Goal: Information Seeking & Learning: Learn about a topic

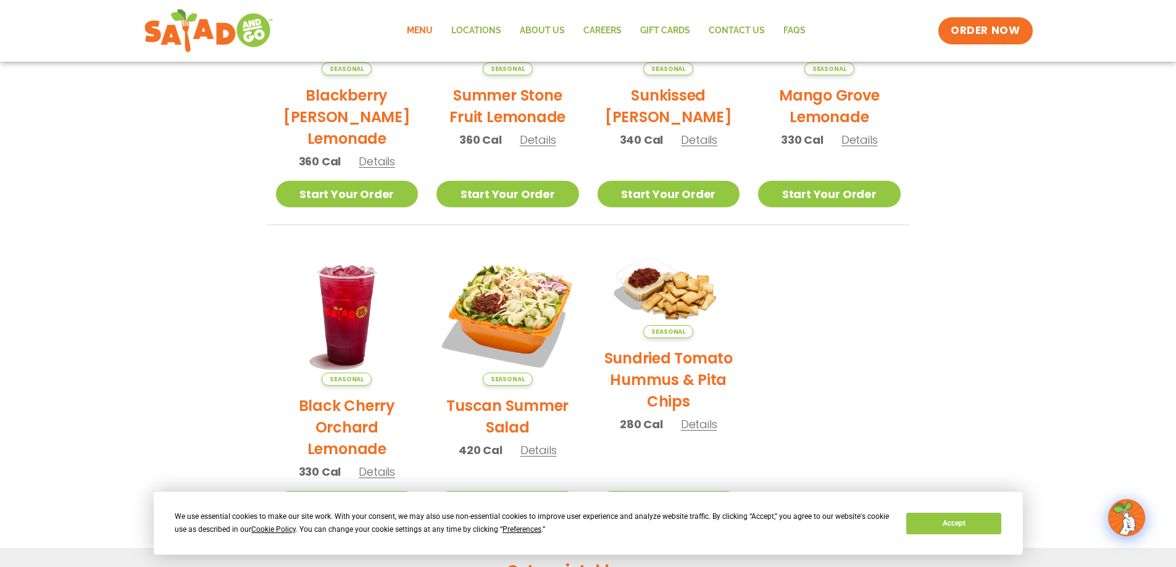
scroll to position [370, 0]
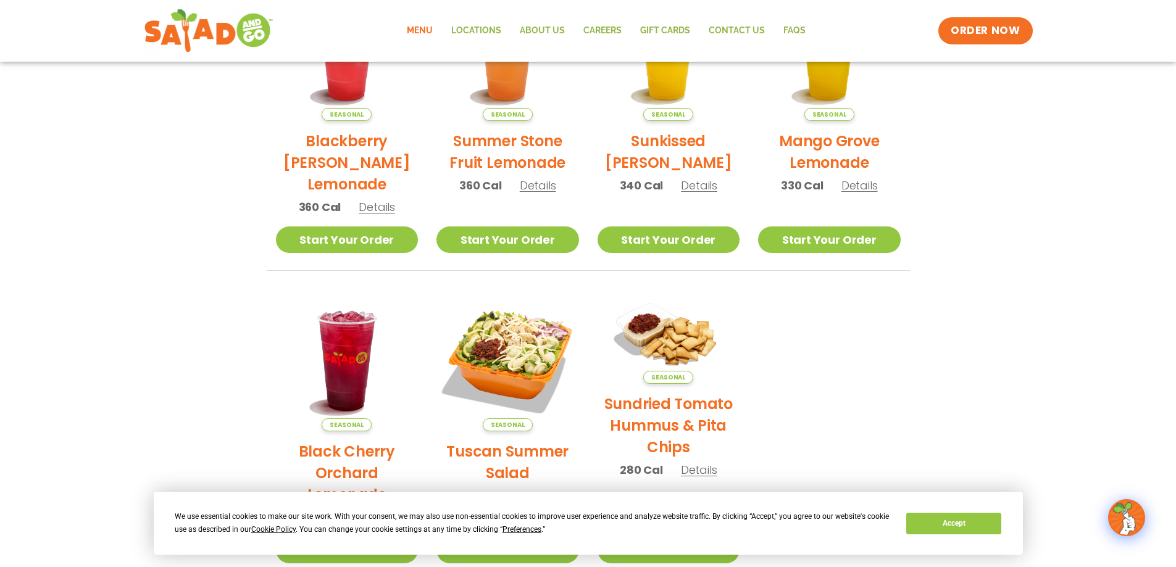
click at [430, 27] on link "Menu" at bounding box center [419, 31] width 44 height 28
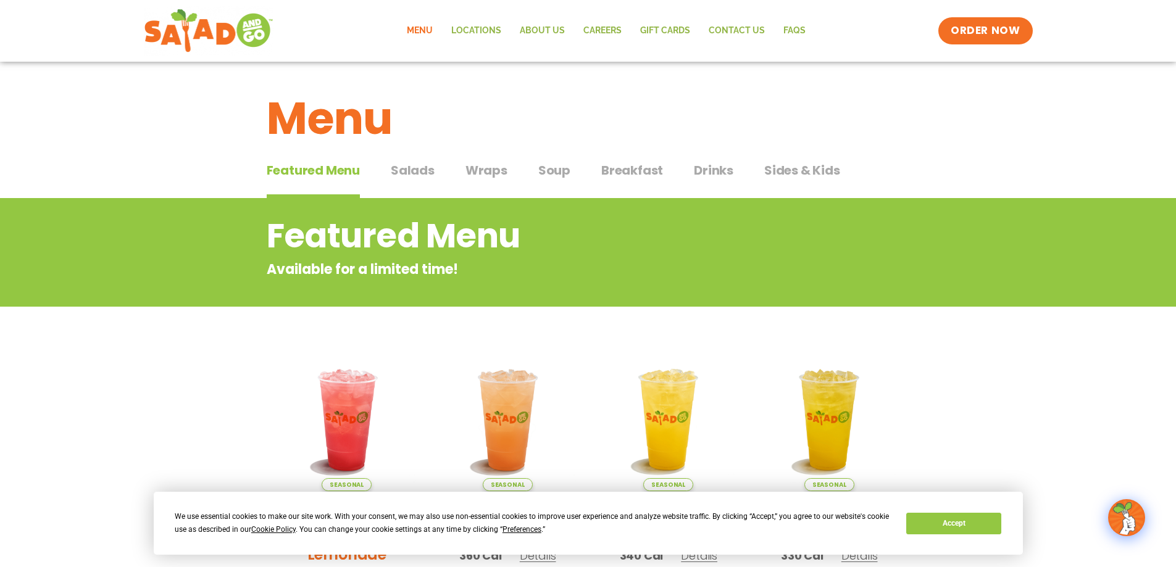
click at [421, 172] on span "Salads" at bounding box center [413, 170] width 44 height 19
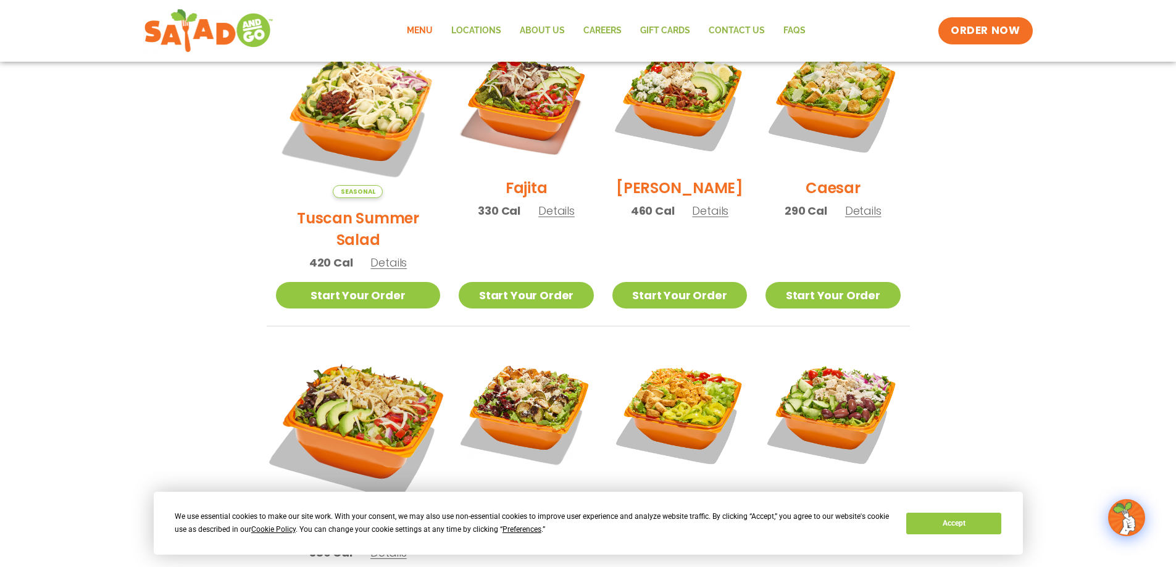
scroll to position [247, 0]
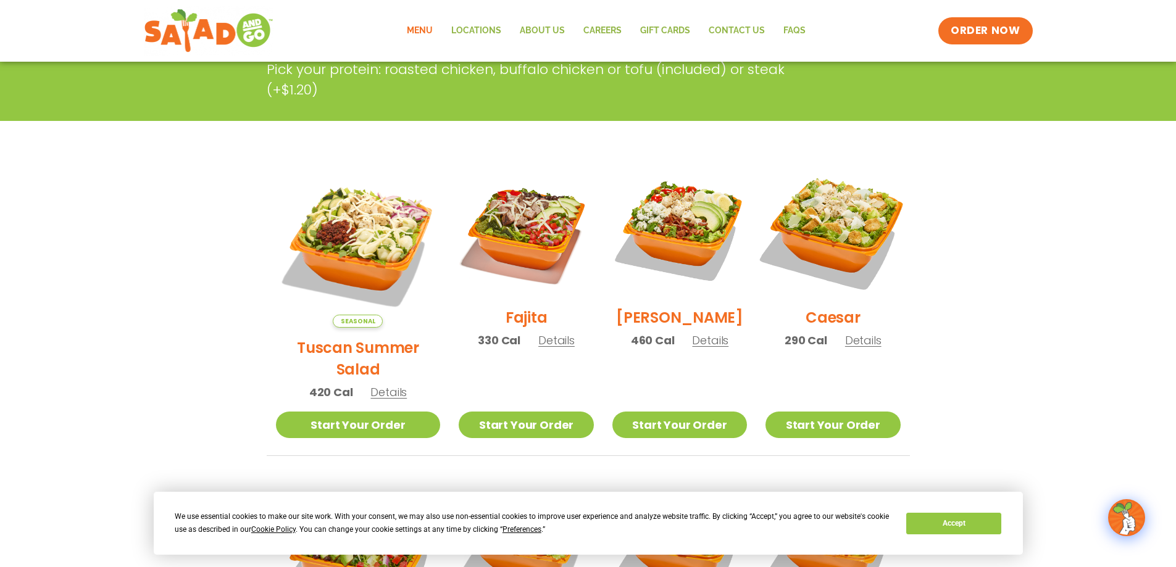
click at [835, 222] on img at bounding box center [833, 230] width 158 height 158
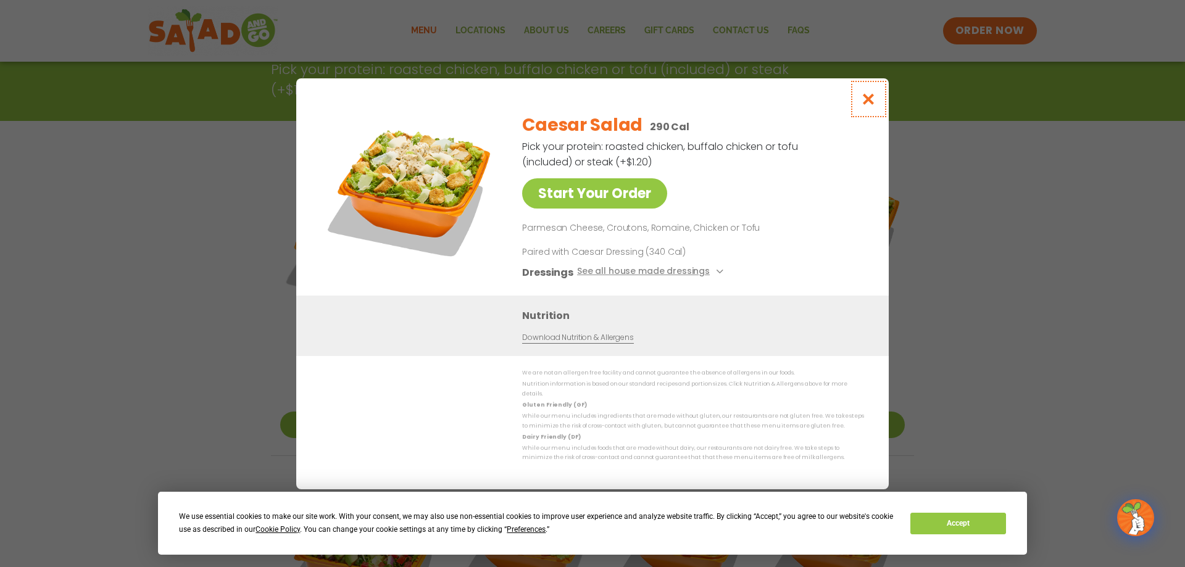
click at [873, 106] on icon "Close modal" at bounding box center [868, 99] width 15 height 13
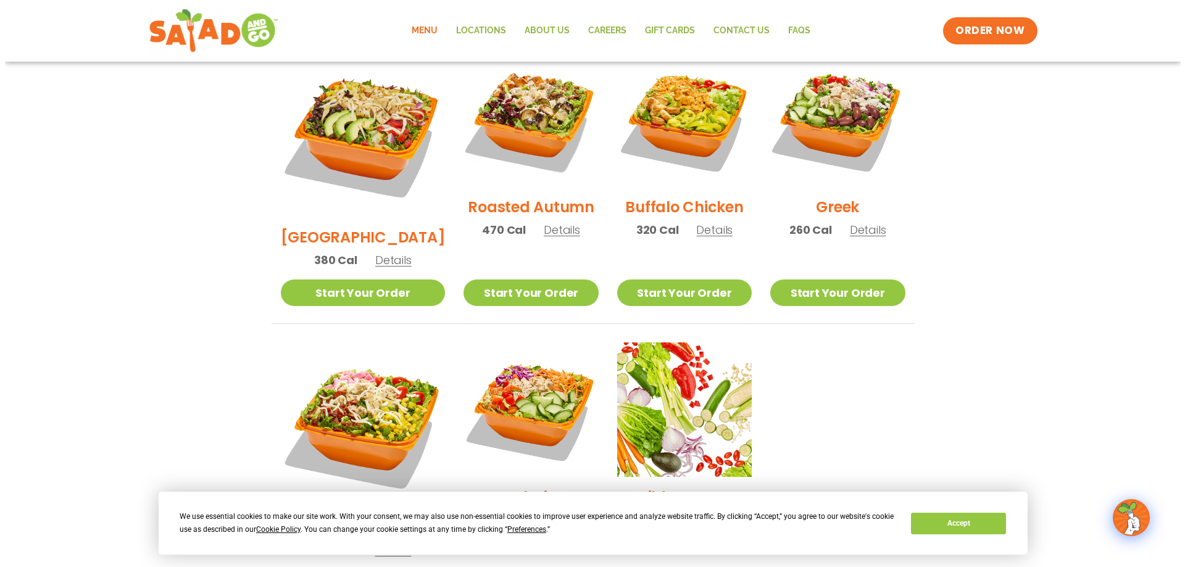
scroll to position [741, 0]
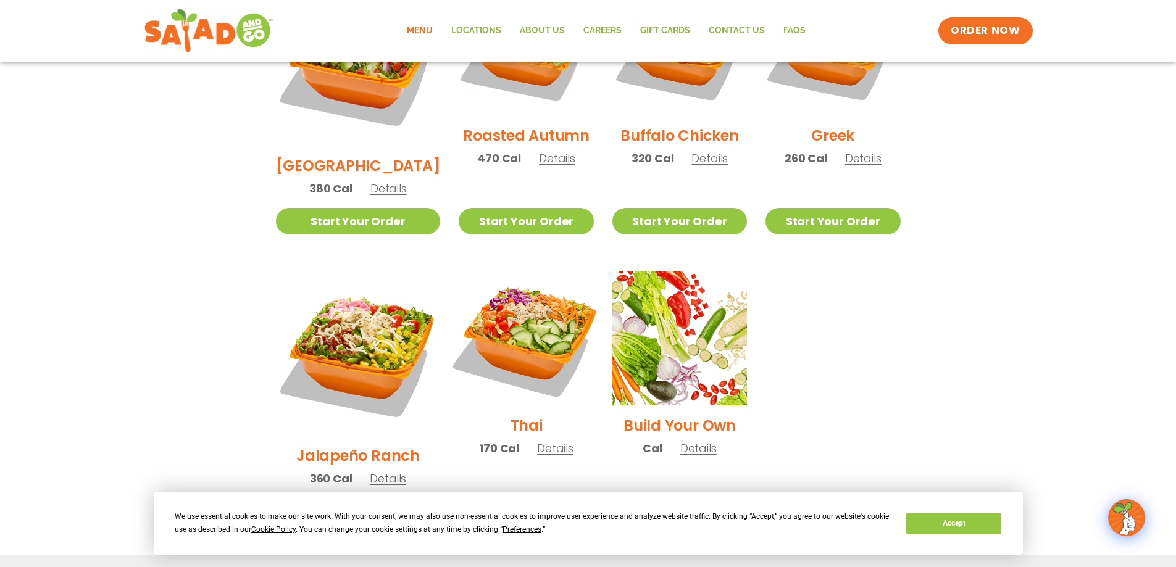
click at [480, 278] on img at bounding box center [526, 338] width 158 height 158
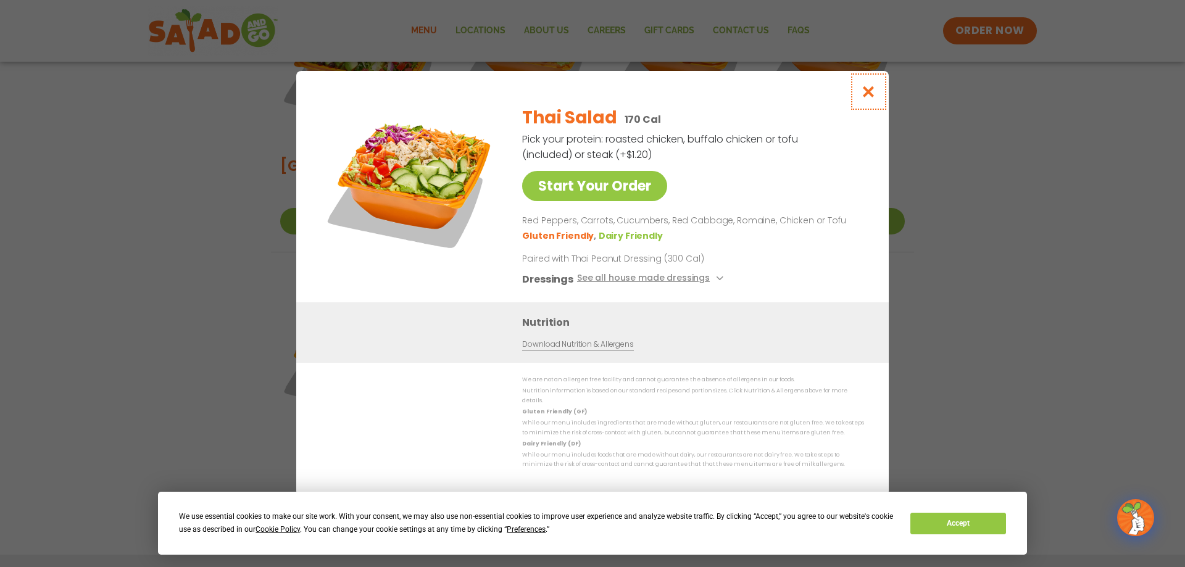
click at [872, 98] on icon "Close modal" at bounding box center [868, 91] width 15 height 13
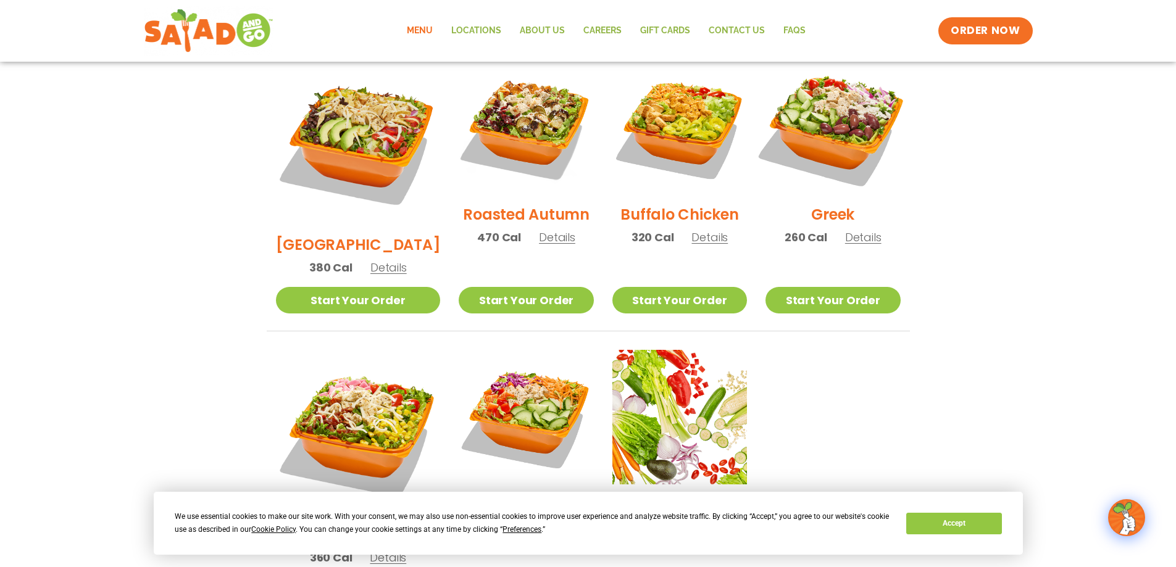
scroll to position [649, 0]
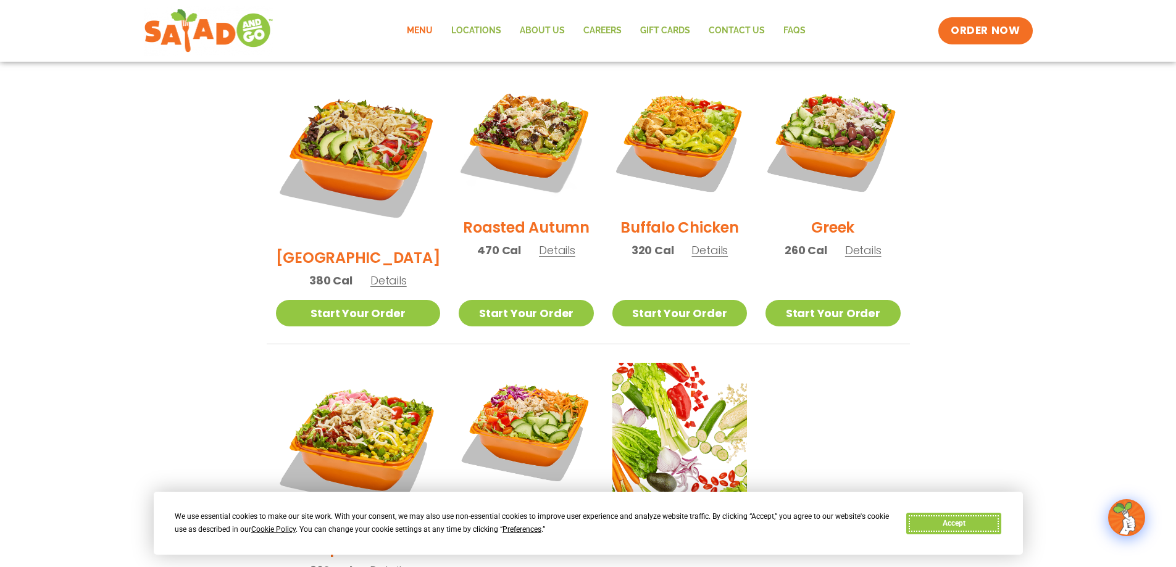
click at [955, 522] on button "Accept" at bounding box center [953, 524] width 95 height 22
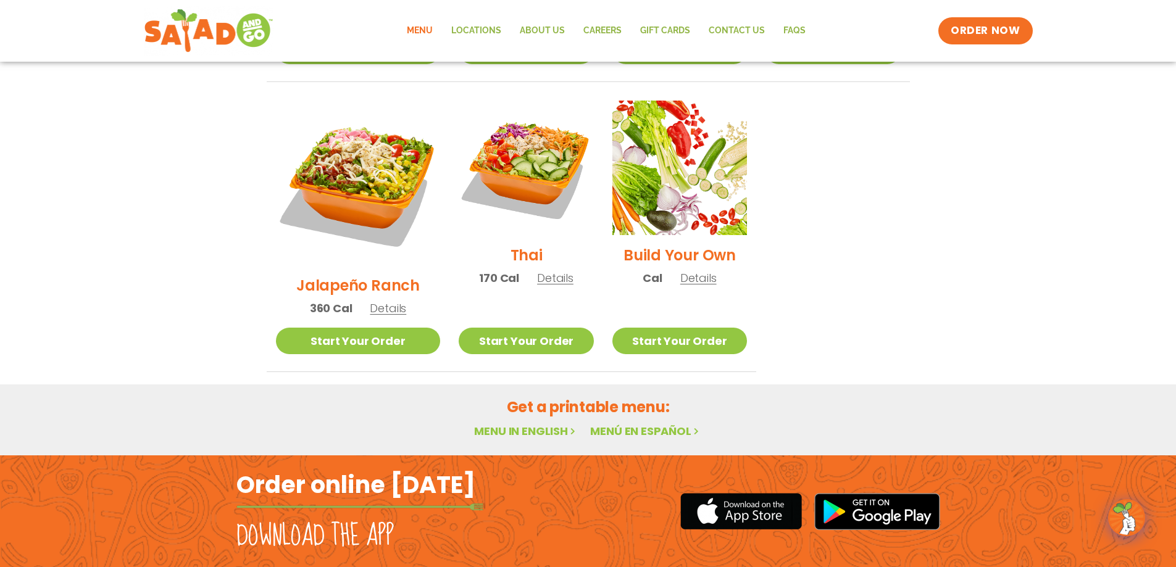
scroll to position [921, 0]
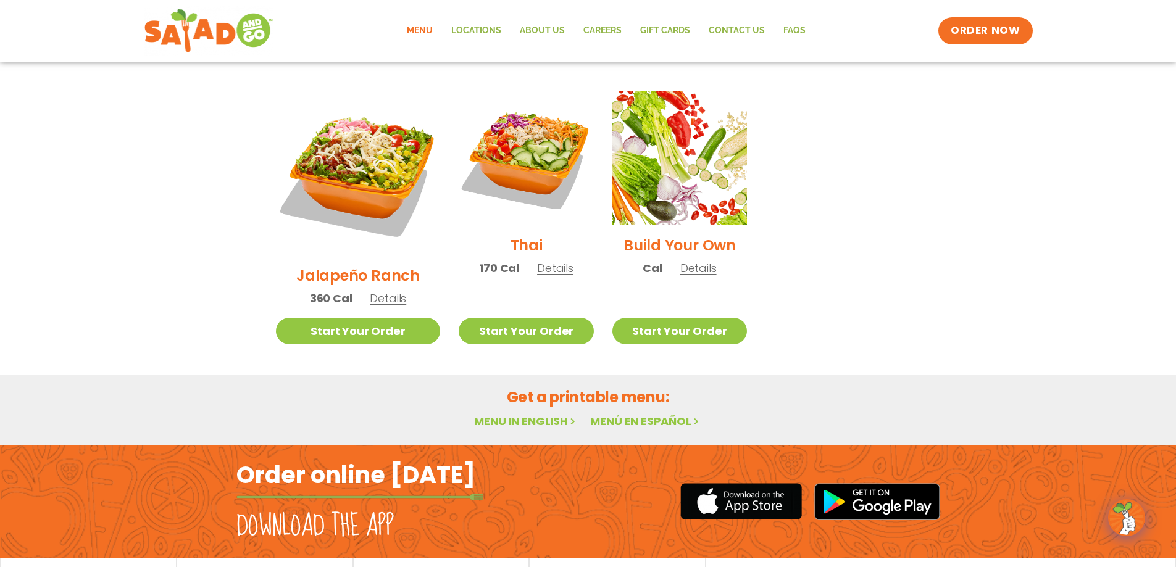
click at [536, 413] on link "Menu in English" at bounding box center [526, 420] width 104 height 15
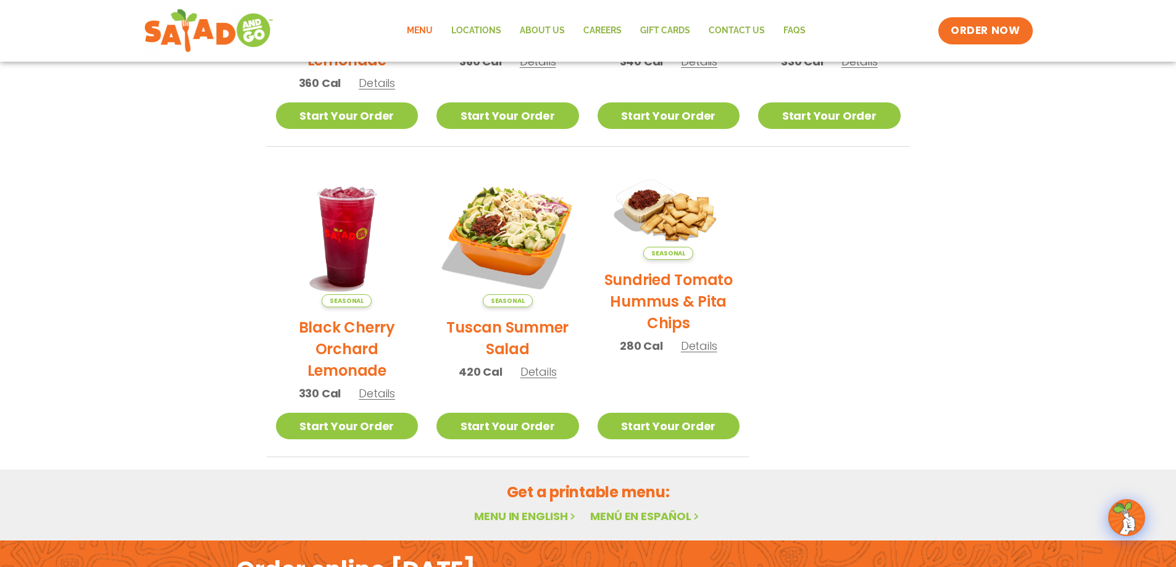
scroll to position [657, 0]
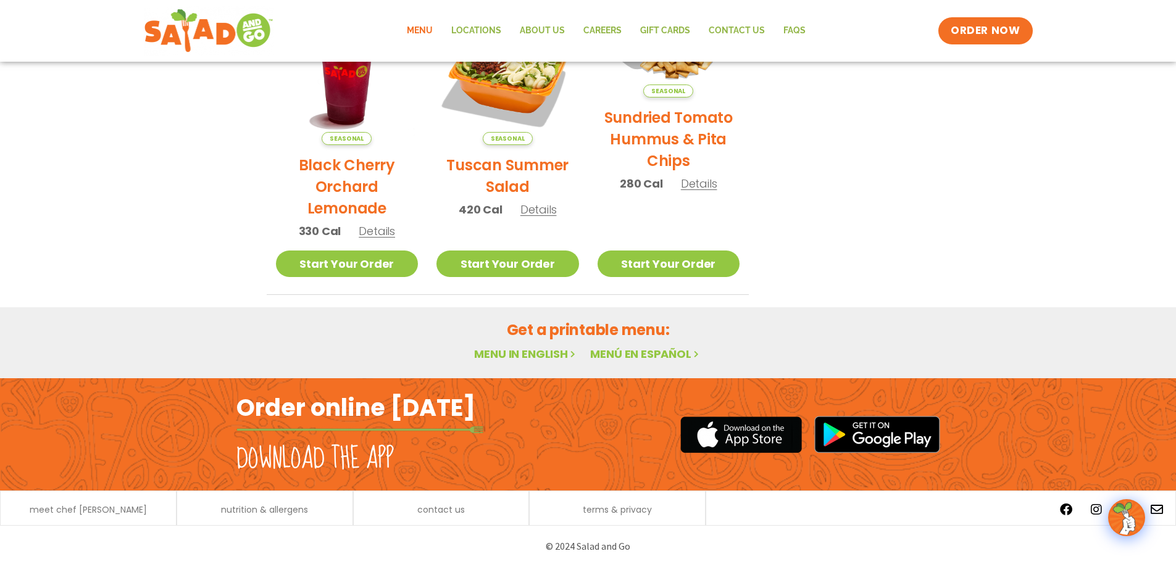
click at [571, 353] on icon at bounding box center [573, 354] width 10 height 10
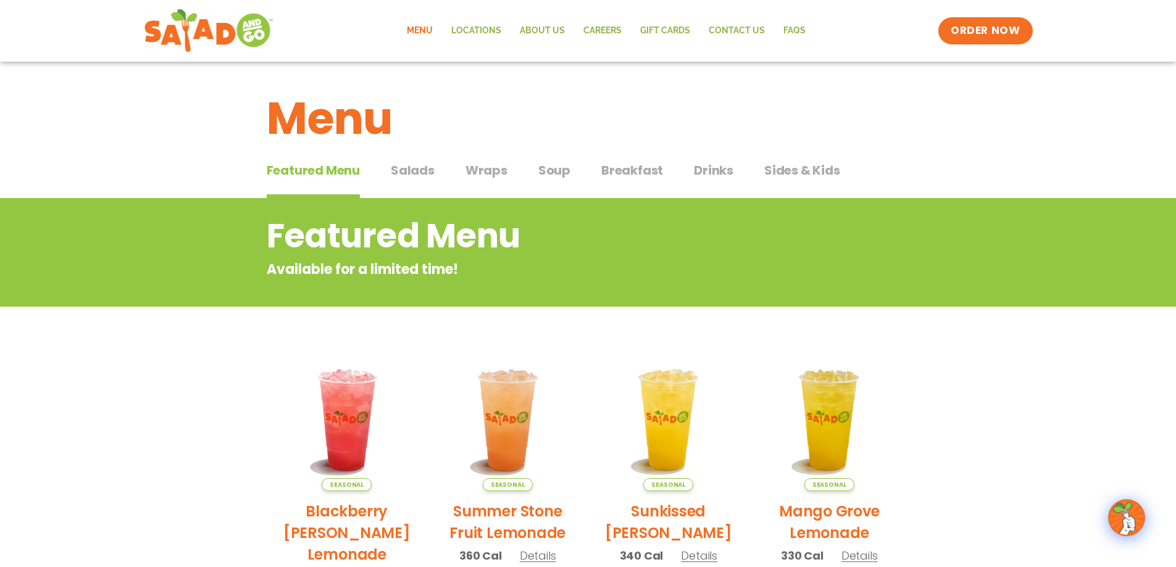
click at [1129, 524] on img at bounding box center [1126, 518] width 35 height 35
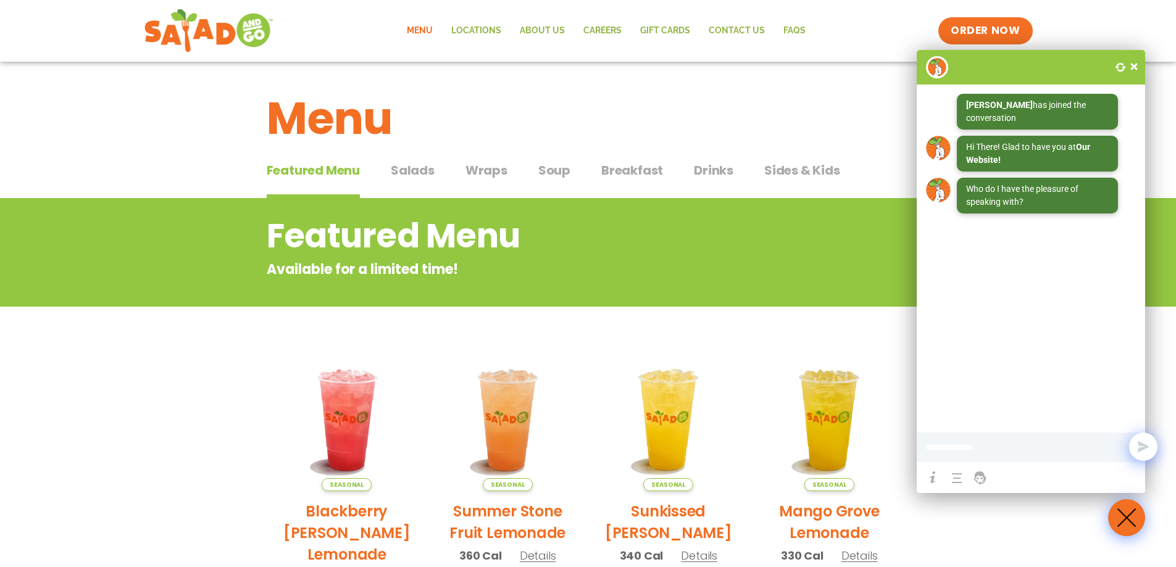
click at [1139, 65] on span at bounding box center [1134, 66] width 12 height 12
